Goal: Transaction & Acquisition: Subscribe to service/newsletter

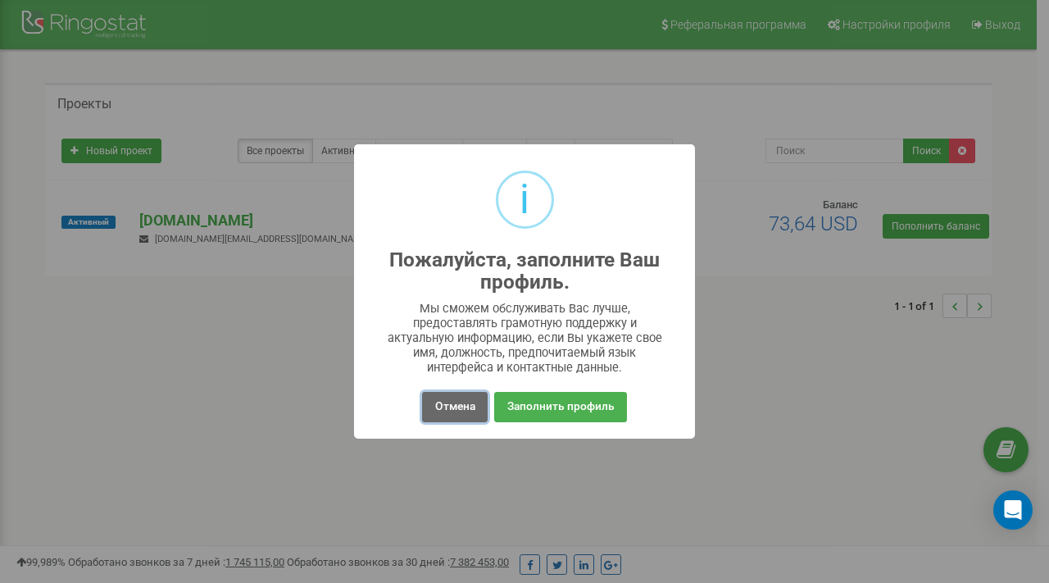
click at [443, 406] on button "Отмена" at bounding box center [454, 407] width 65 height 30
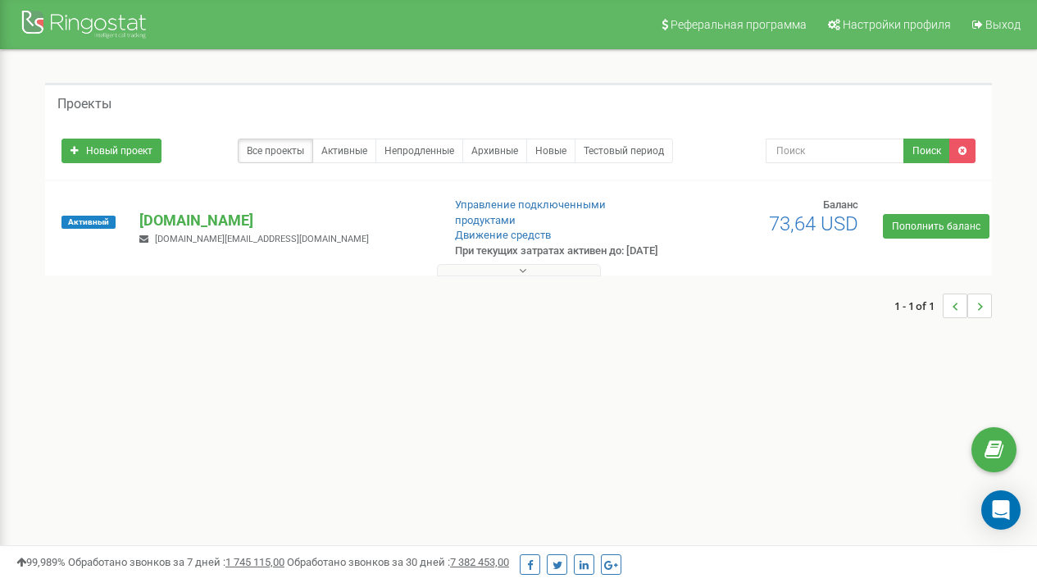
click at [522, 276] on icon at bounding box center [522, 270] width 7 height 11
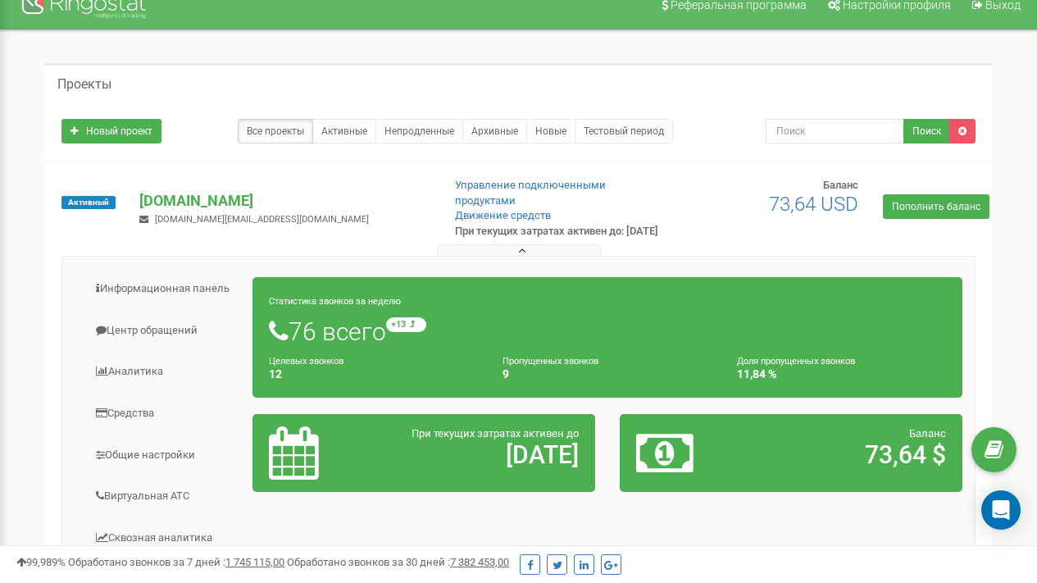
scroll to position [21, 0]
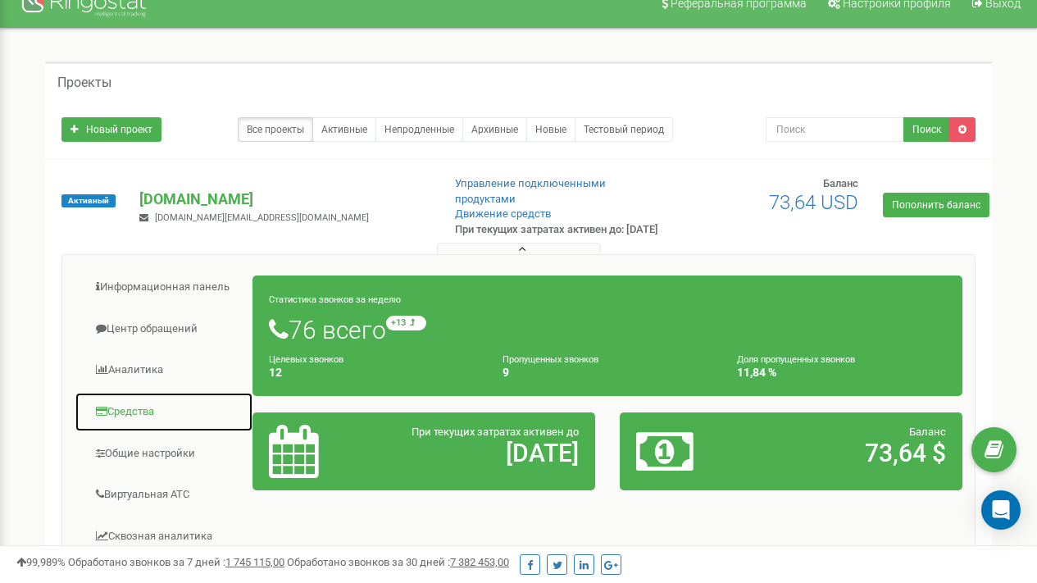
click at [124, 427] on link "Средства" at bounding box center [164, 412] width 179 height 40
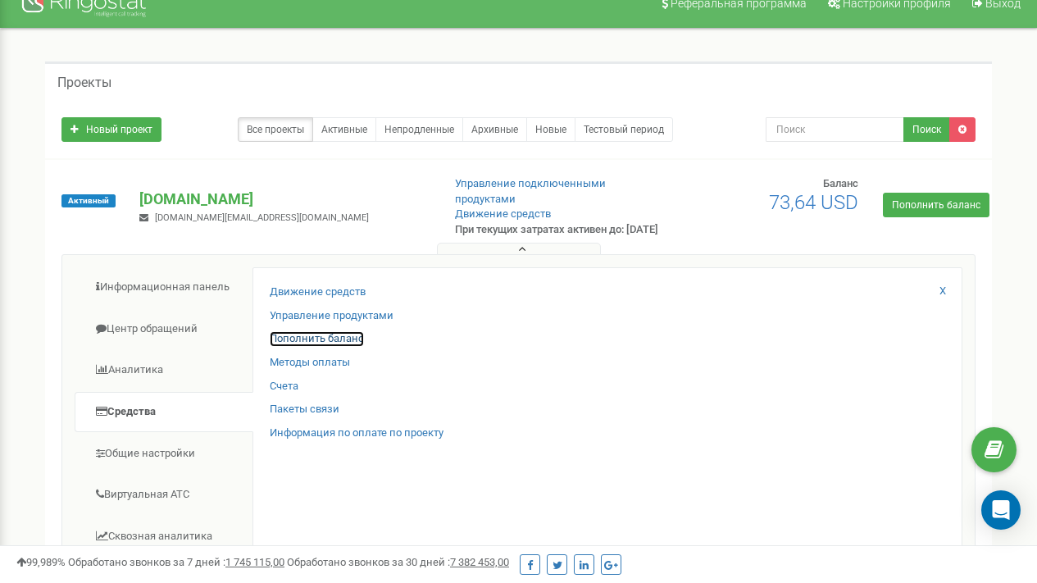
click at [346, 347] on link "Пополнить баланс" at bounding box center [317, 339] width 94 height 16
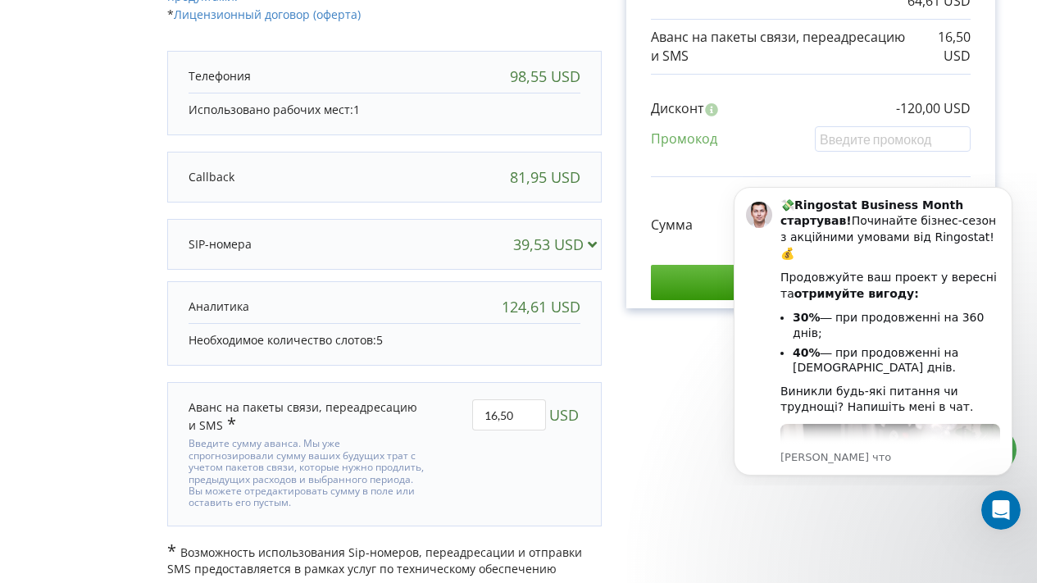
scroll to position [399, 0]
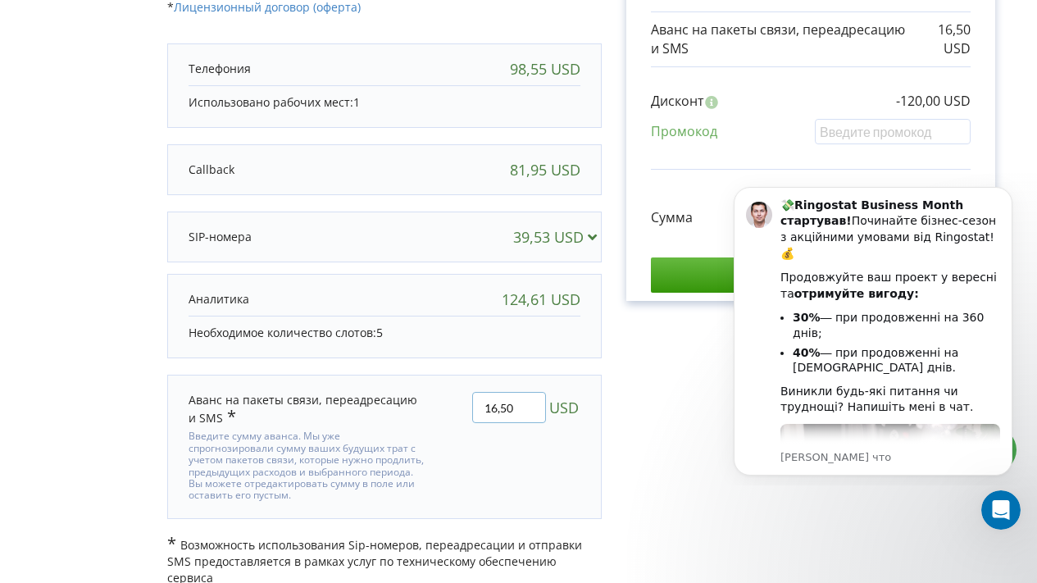
click at [532, 403] on input "16,50" at bounding box center [509, 407] width 74 height 31
type input "1"
click at [581, 435] on div "Детали счета на оплату Выберите период для продления проекта [DOMAIN_NAME] Экон…" at bounding box center [518, 137] width 1002 height 897
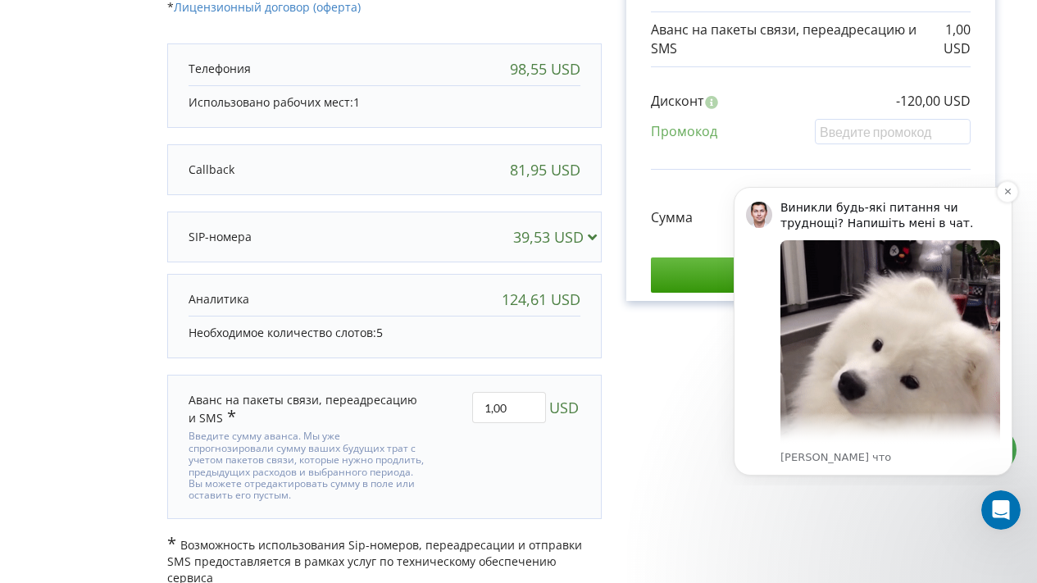
scroll to position [0, 0]
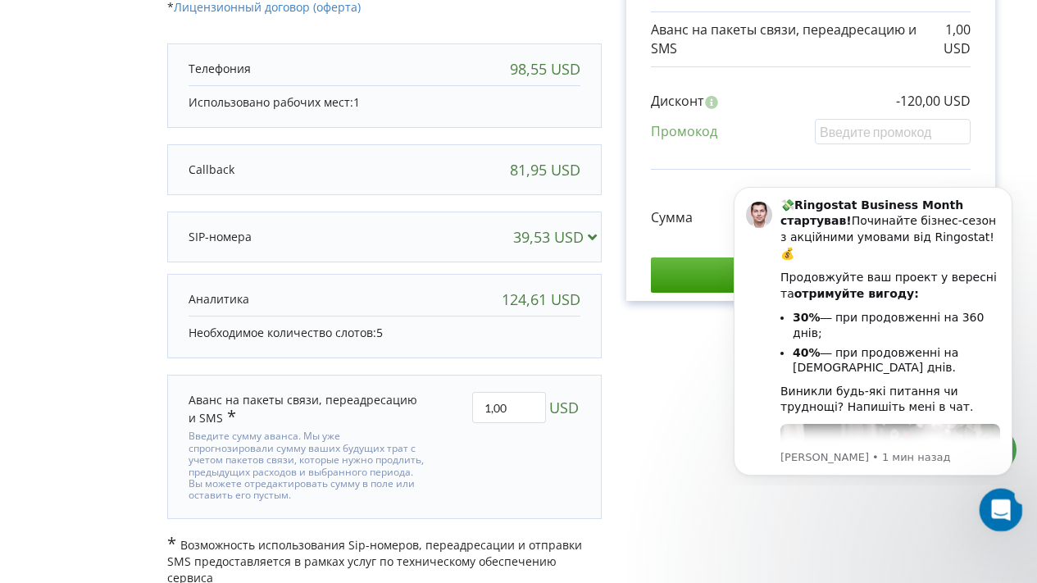
click at [1010, 515] on div "Открыть службу сообщений Intercom" at bounding box center [998, 507] width 54 height 54
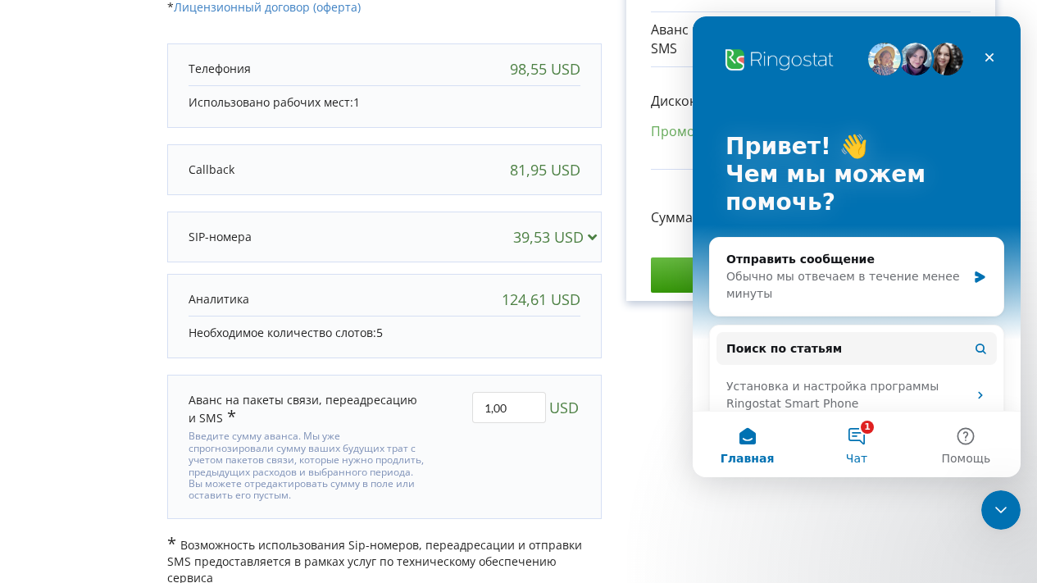
click at [854, 441] on button "1 Чат" at bounding box center [855, 444] width 109 height 66
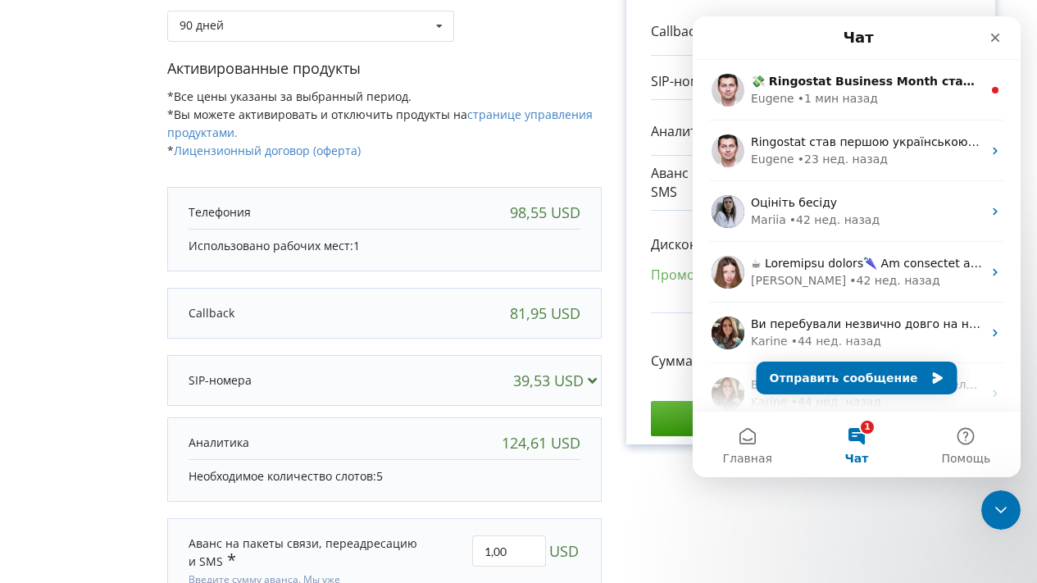
scroll to position [242, 0]
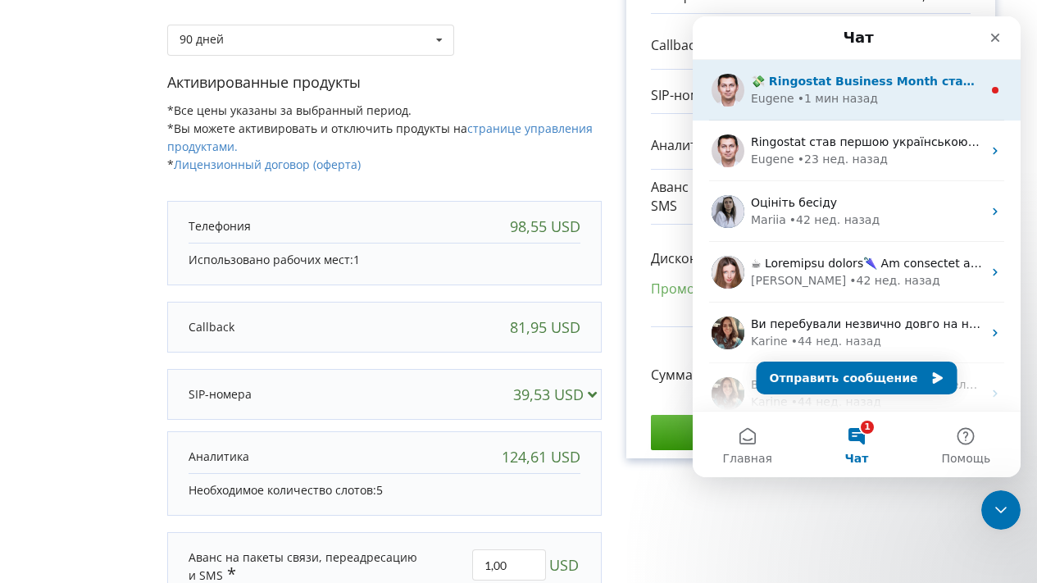
click at [821, 93] on div "• 1 мин назад" at bounding box center [837, 98] width 80 height 17
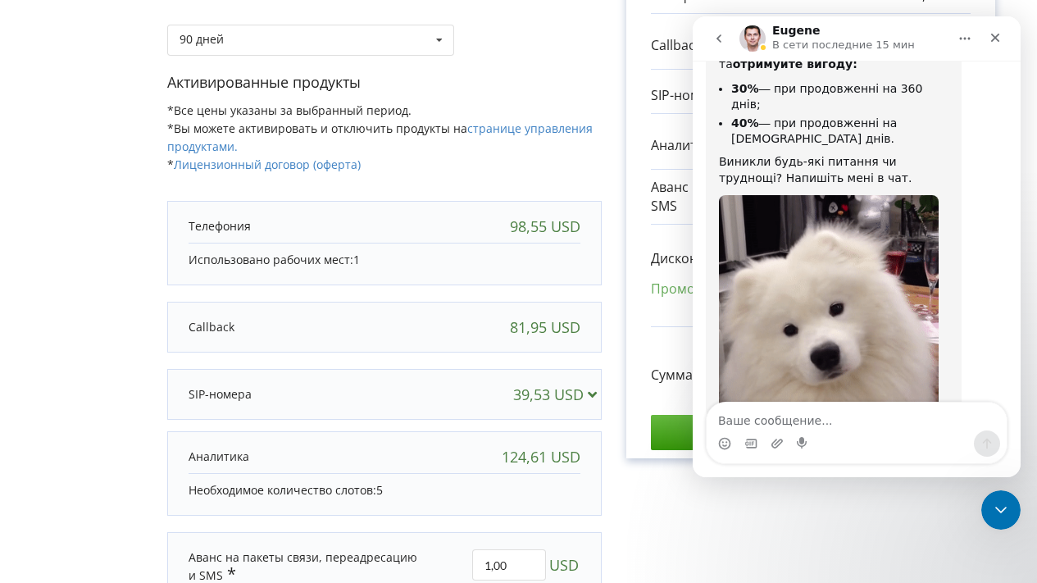
scroll to position [186, 0]
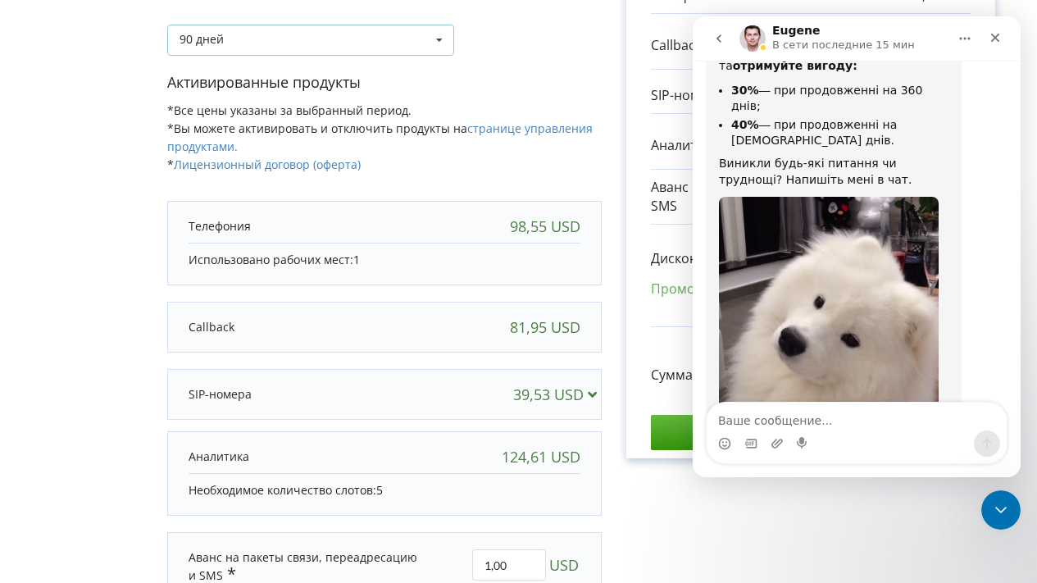
click at [431, 39] on icon at bounding box center [439, 40] width 25 height 30
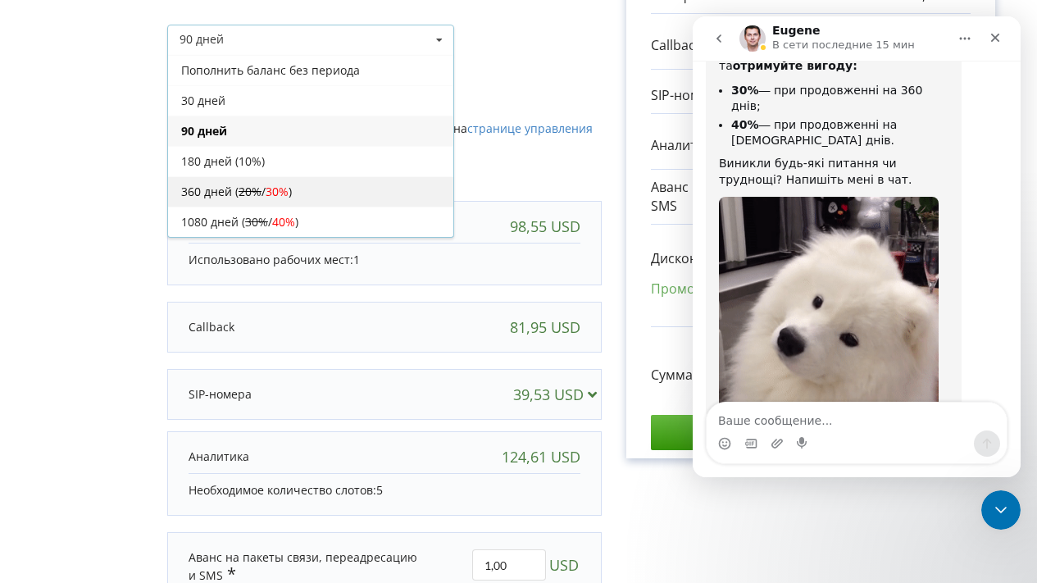
click at [370, 184] on div "360 дней ( 20% / 30% )" at bounding box center [310, 191] width 285 height 30
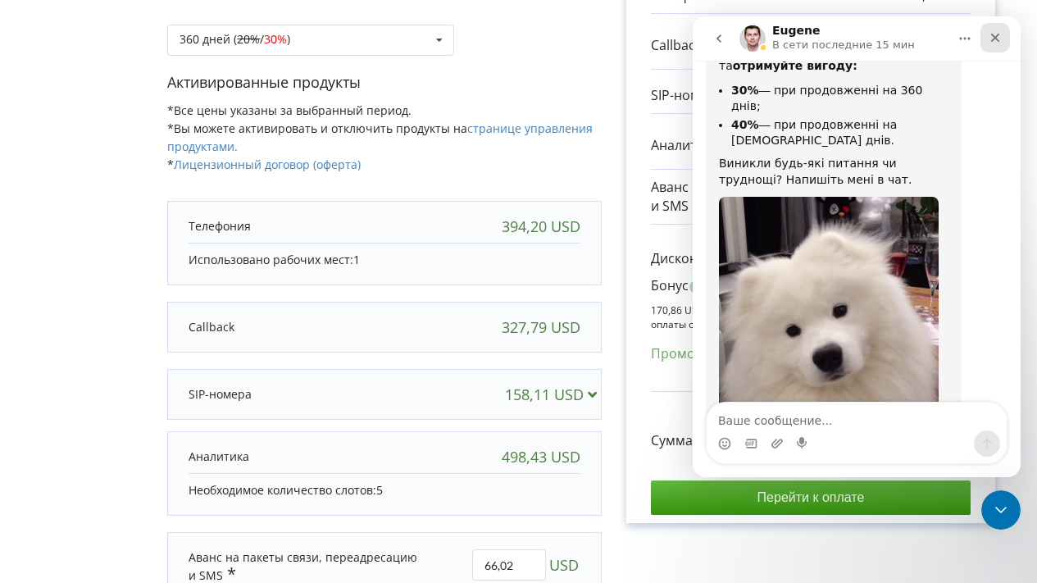
click at [996, 42] on icon "Закрыть" at bounding box center [994, 37] width 13 height 13
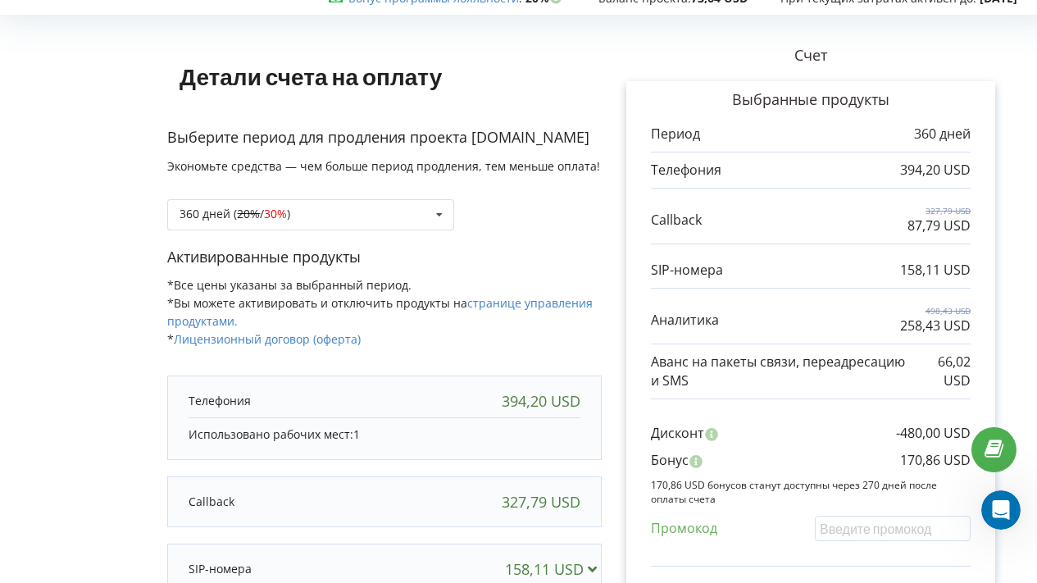
scroll to position [0, 0]
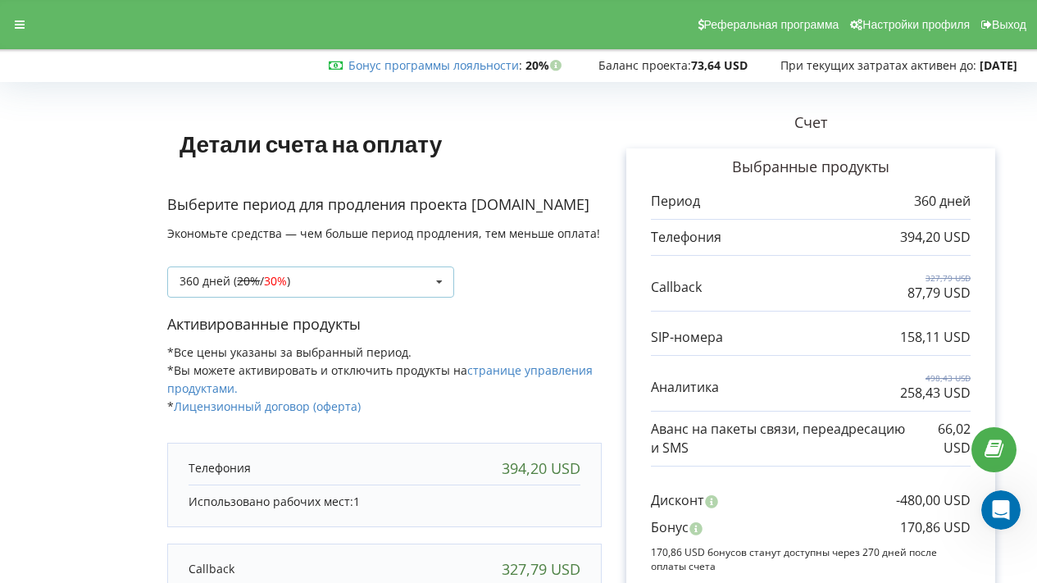
click at [410, 291] on div "360 дней ( 20% / 30% ) Пополнить баланс без периода 20% / 30% 30% / 40%" at bounding box center [310, 281] width 287 height 31
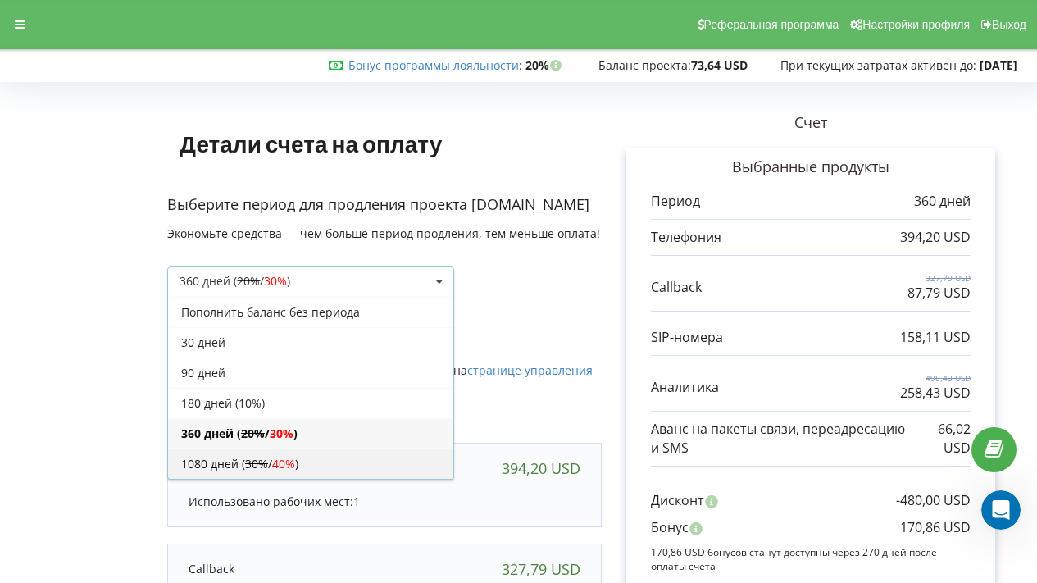
click at [349, 456] on div "1080 дней ( 30% / 40% )" at bounding box center [310, 463] width 285 height 30
